Goal: Navigation & Orientation: Find specific page/section

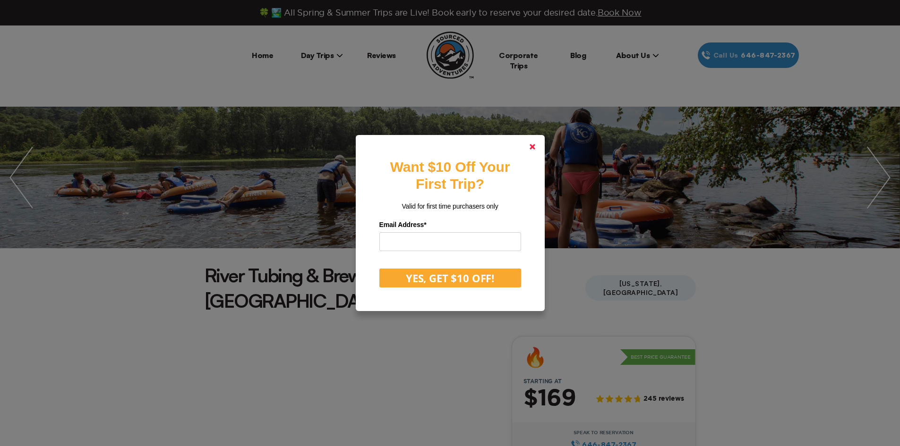
click at [533, 145] on icon at bounding box center [533, 147] width 6 height 6
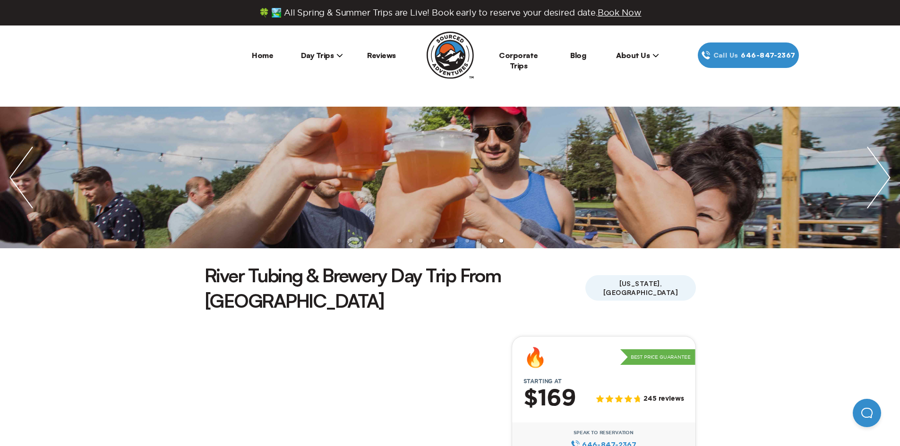
click at [265, 58] on link "Home" at bounding box center [262, 55] width 21 height 9
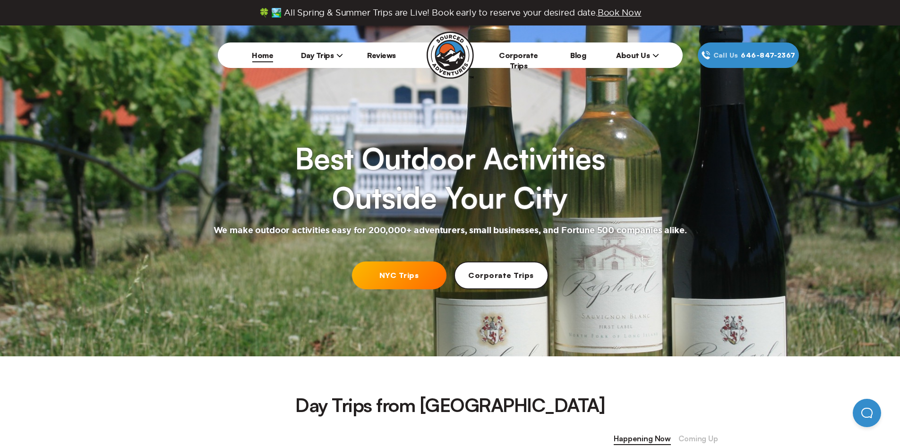
click at [322, 57] on span "Day Trips" at bounding box center [322, 55] width 43 height 9
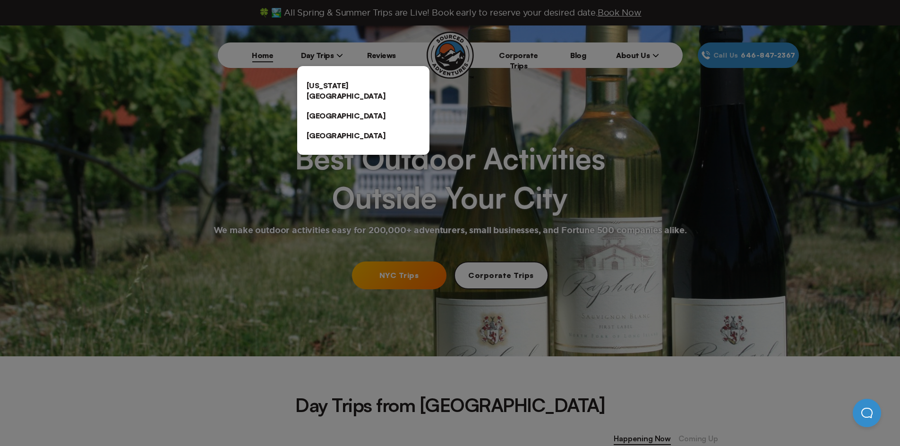
click at [325, 85] on link "[US_STATE][GEOGRAPHIC_DATA]" at bounding box center [363, 91] width 132 height 30
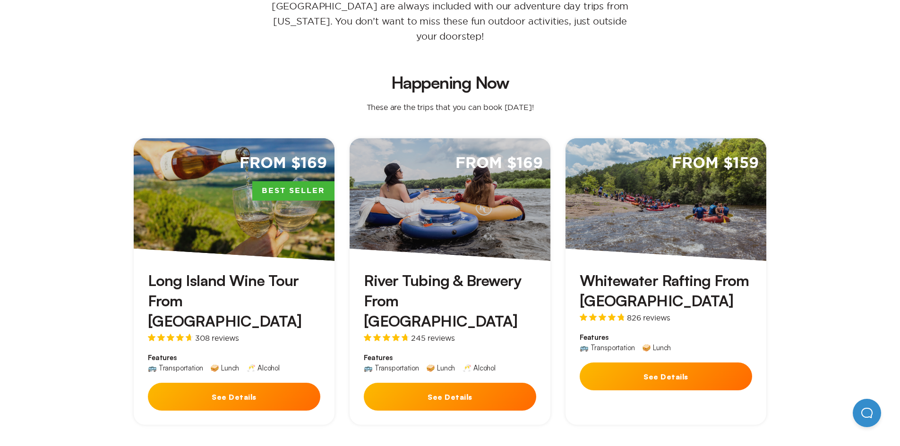
scroll to position [231, 0]
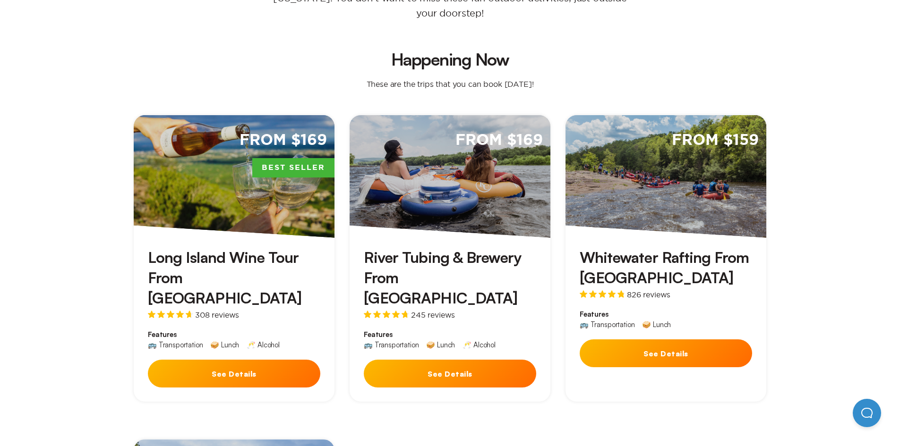
click at [222, 188] on div "From $169 Best Seller" at bounding box center [234, 176] width 201 height 123
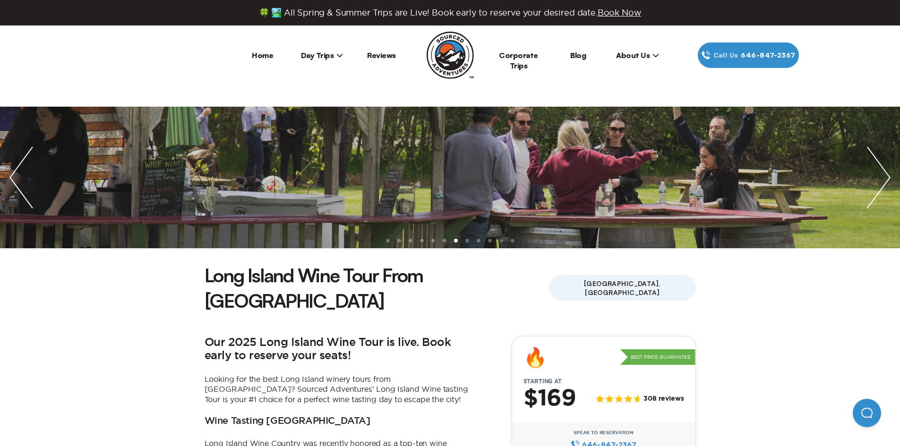
click at [315, 54] on span "Day Trips" at bounding box center [322, 55] width 43 height 9
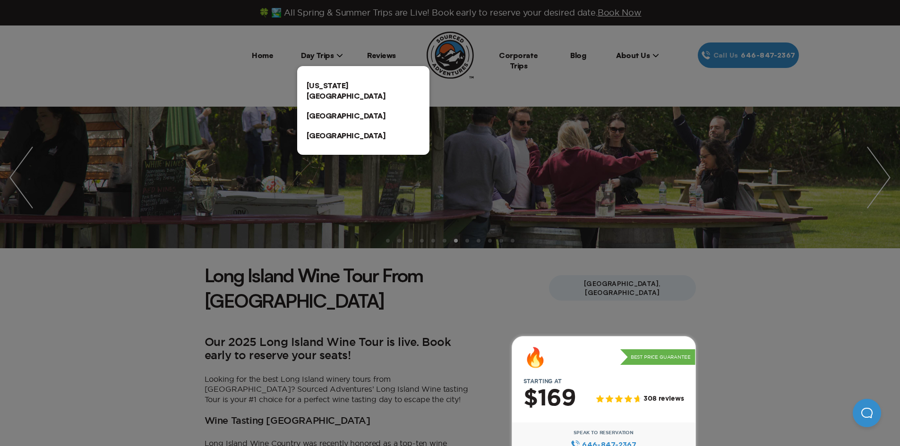
click at [318, 83] on link "[US_STATE][GEOGRAPHIC_DATA]" at bounding box center [363, 91] width 132 height 30
